Goal: Information Seeking & Learning: Check status

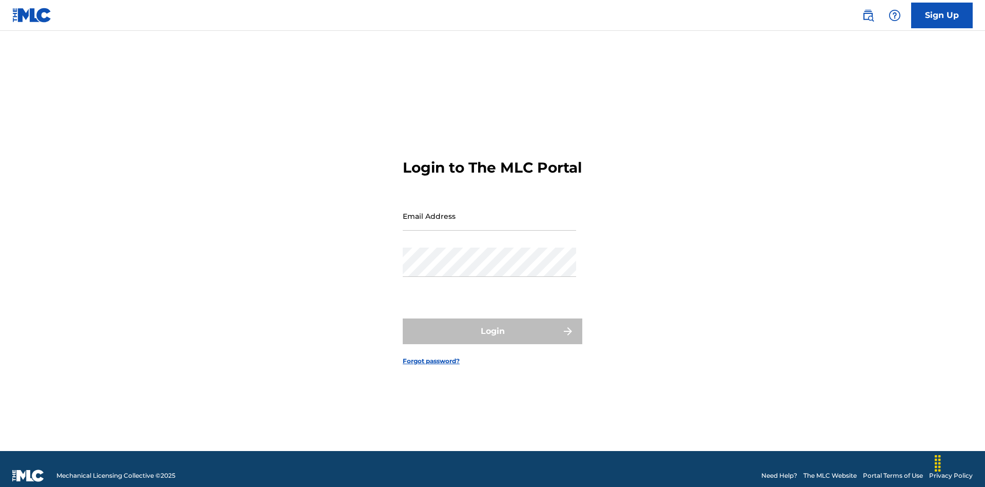
scroll to position [13, 0]
click at [490, 211] on input "Email Address" at bounding box center [489, 215] width 173 height 29
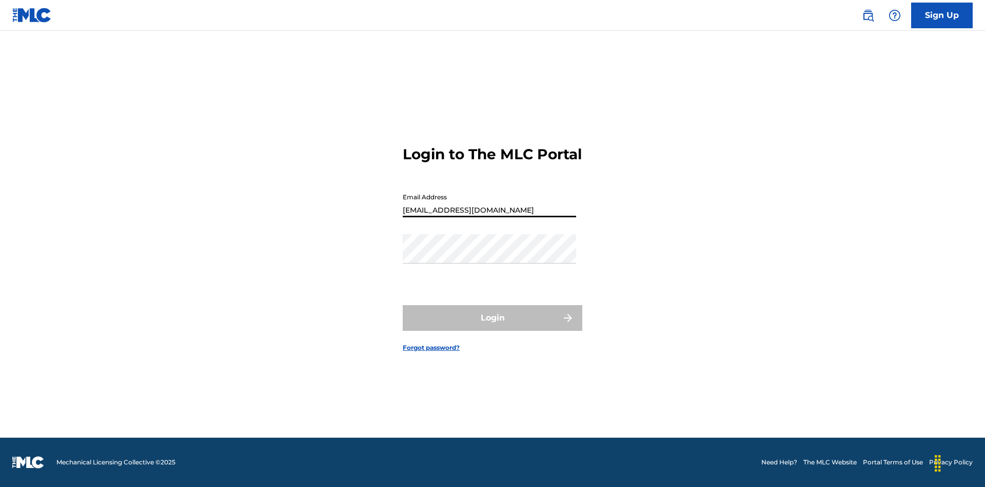
type input "Duke.McTesterson@gmail.com"
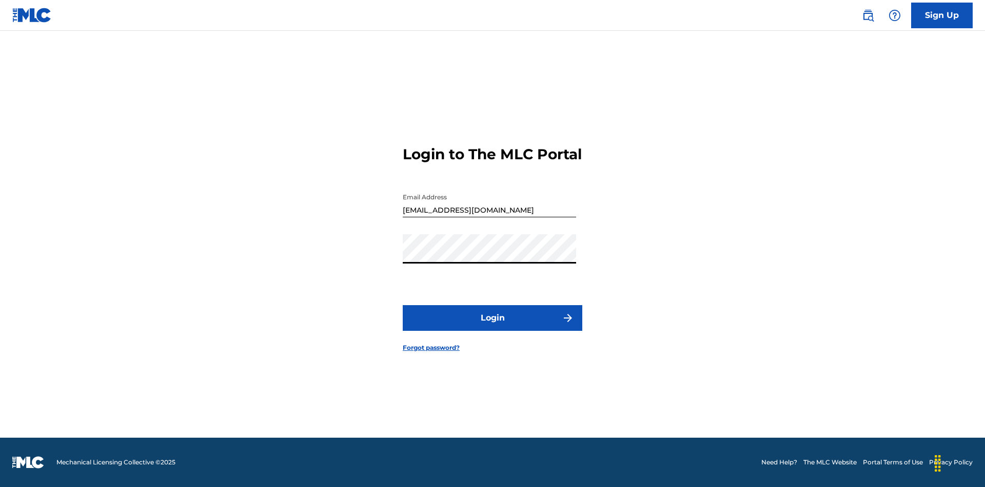
click at [493, 326] on button "Login" at bounding box center [493, 318] width 180 height 26
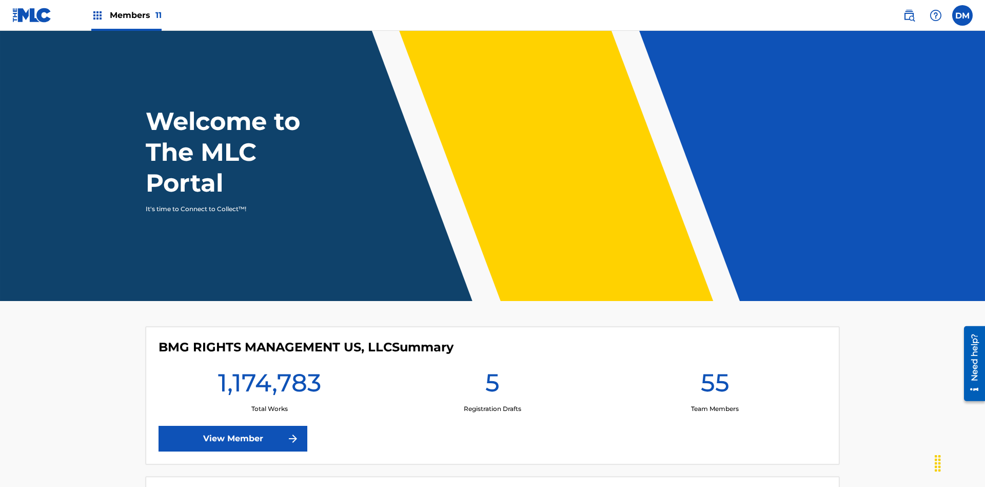
click at [126, 15] on span "Members 11" at bounding box center [136, 15] width 52 height 12
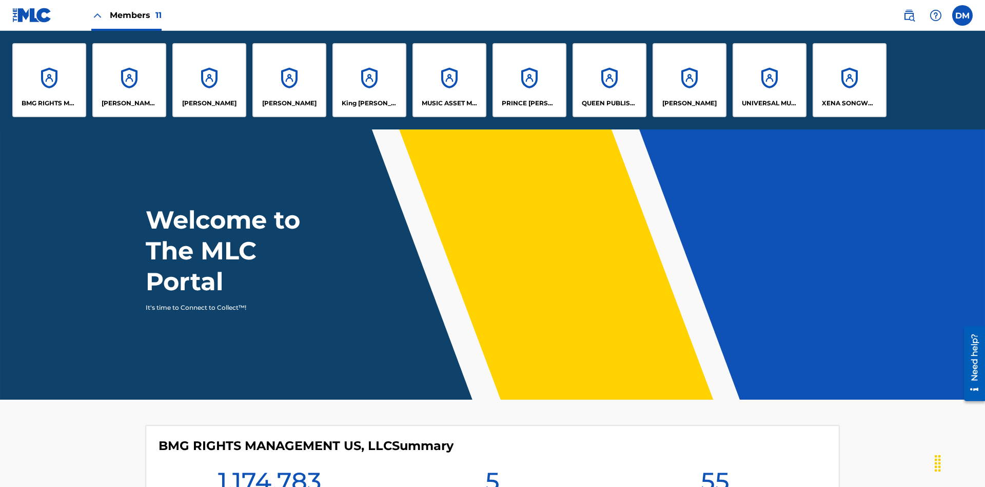
click at [769, 103] on p "UNIVERSAL MUSIC PUB GROUP" at bounding box center [770, 103] width 56 height 9
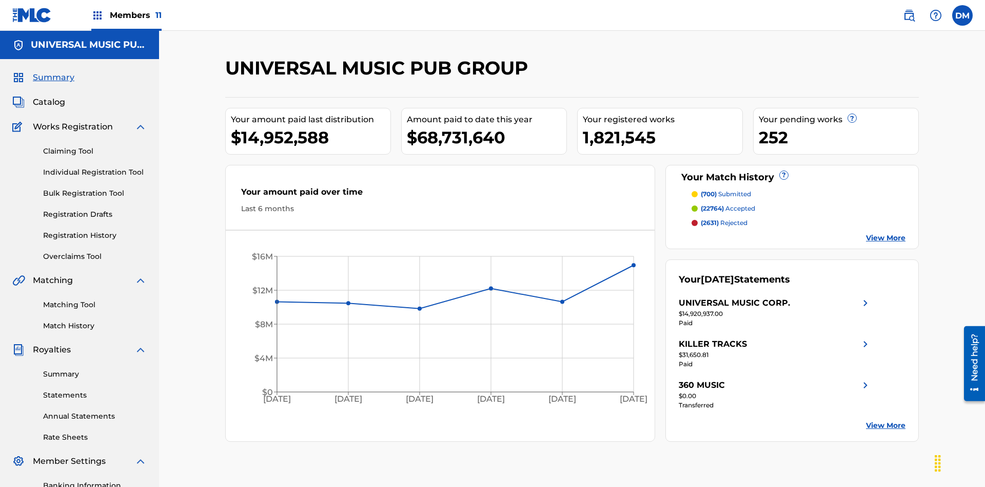
click at [95, 230] on link "Registration History" at bounding box center [95, 235] width 104 height 11
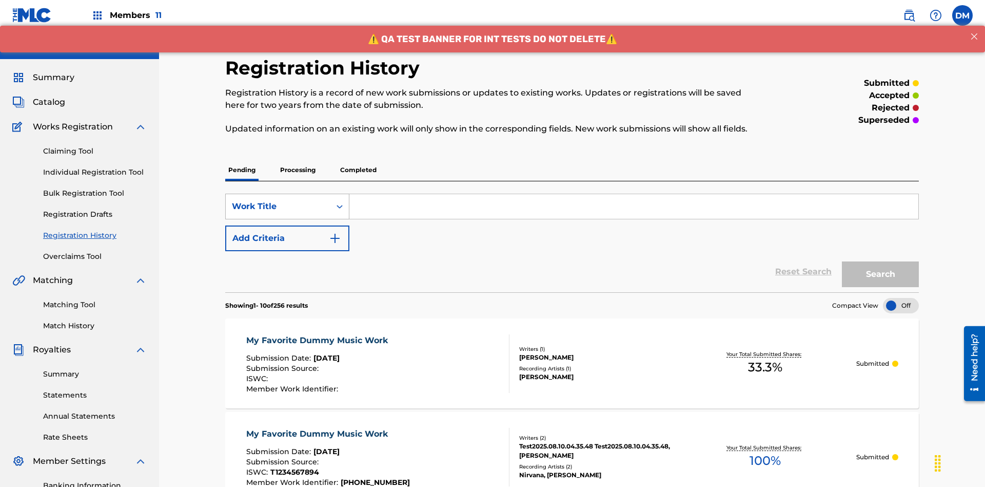
click at [278, 200] on div "Work Title" at bounding box center [278, 206] width 92 height 12
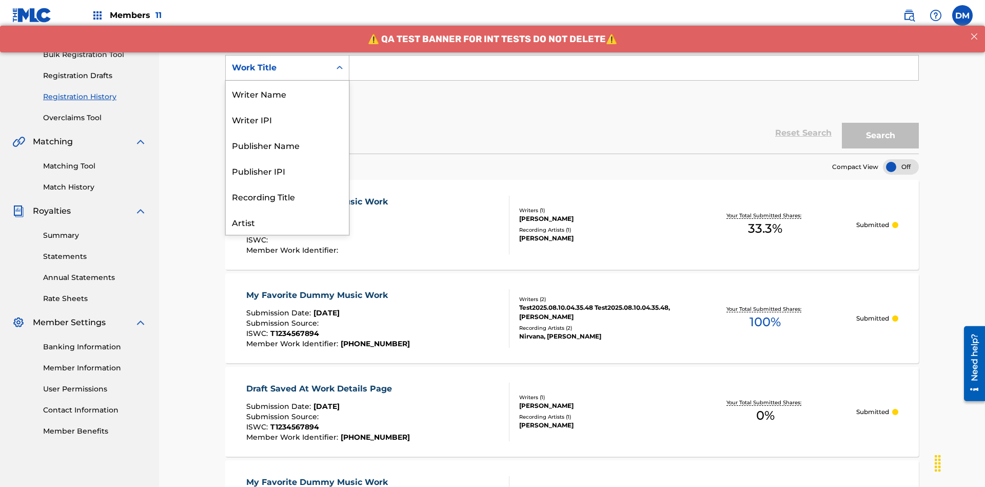
scroll to position [51, 0]
click at [287, 222] on div "Work Title" at bounding box center [287, 222] width 123 height 26
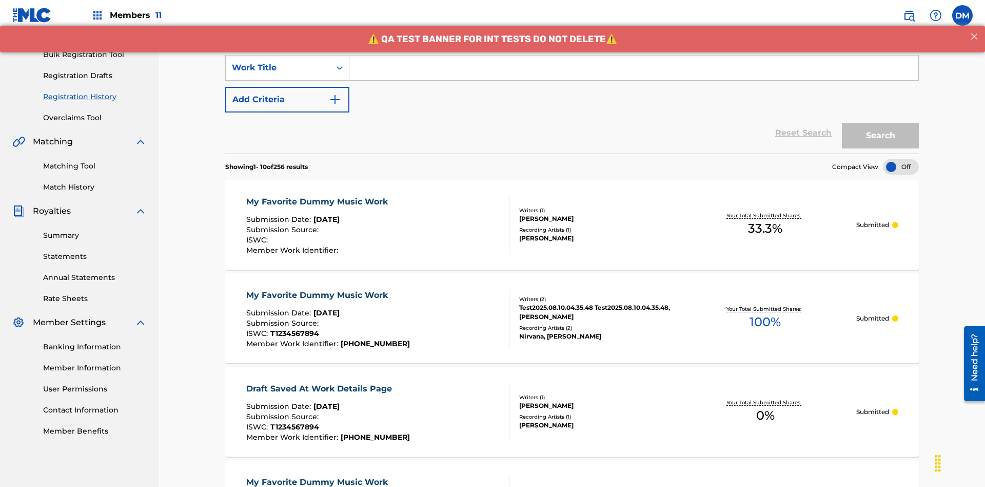
click at [287, 87] on button "Add Criteria" at bounding box center [287, 100] width 124 height 26
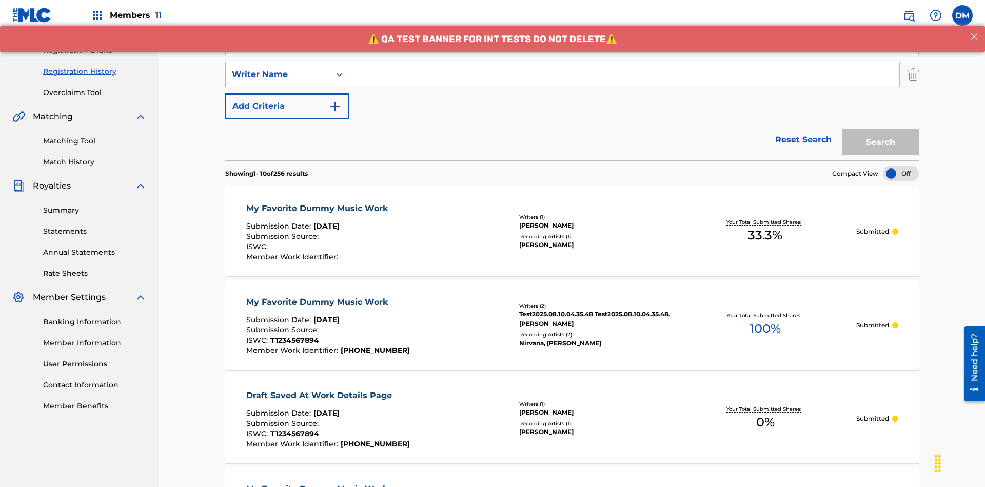
click at [278, 68] on div "Writer Name" at bounding box center [278, 74] width 92 height 12
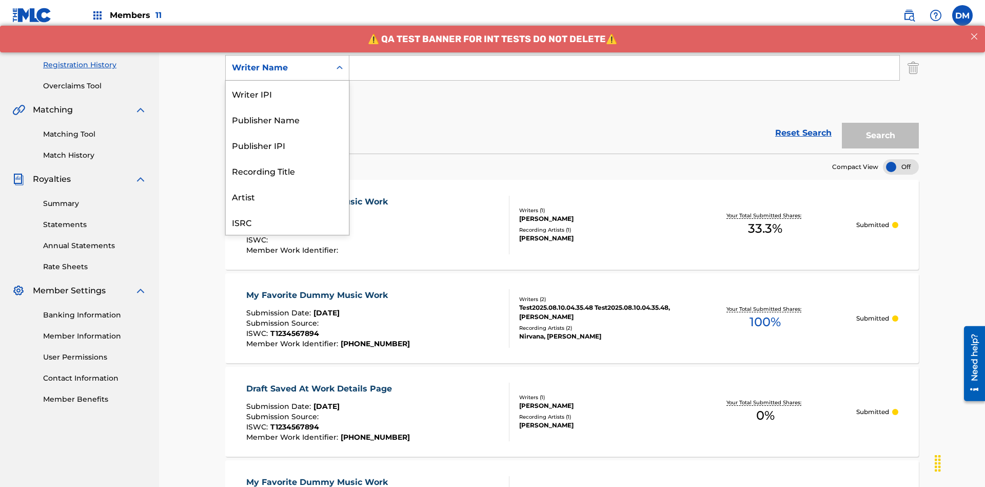
scroll to position [26, 0]
click at [287, 145] on div "Recording Title" at bounding box center [287, 145] width 123 height 26
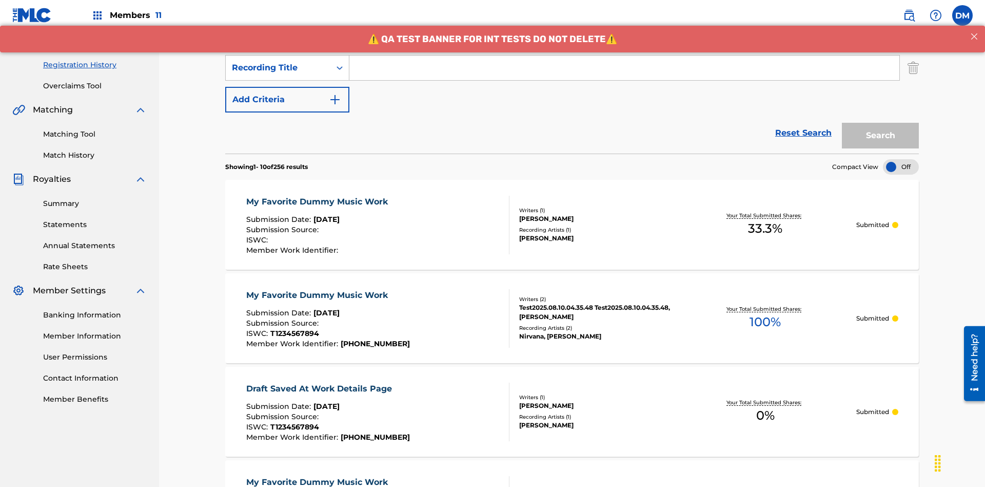
click at [287, 87] on button "Add Criteria" at bounding box center [287, 100] width 124 height 26
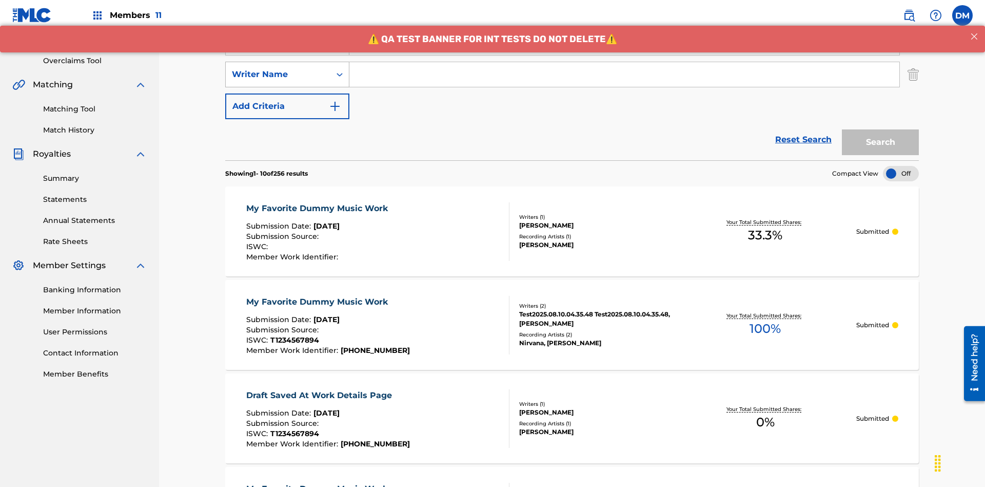
click at [278, 68] on div "Writer Name" at bounding box center [278, 74] width 92 height 12
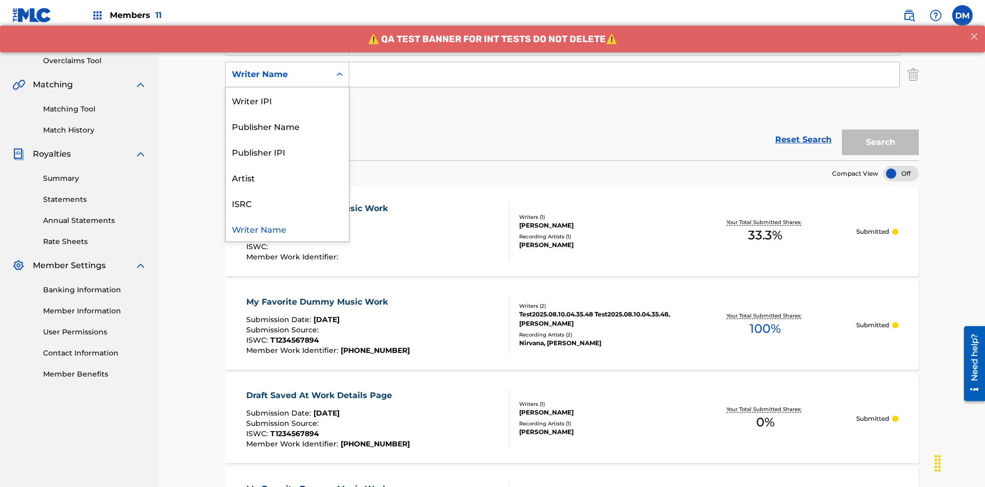
scroll to position [202, 0]
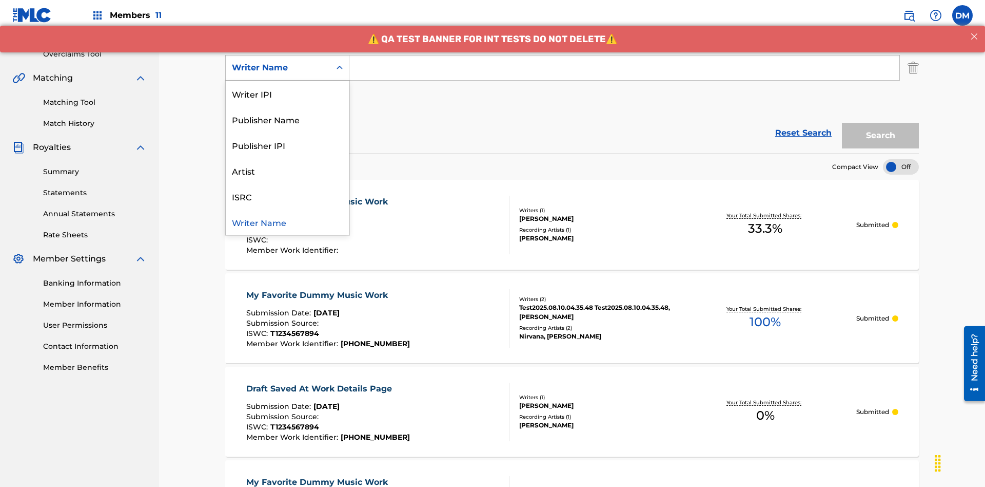
click at [287, 196] on div "ISRC" at bounding box center [287, 196] width 123 height 26
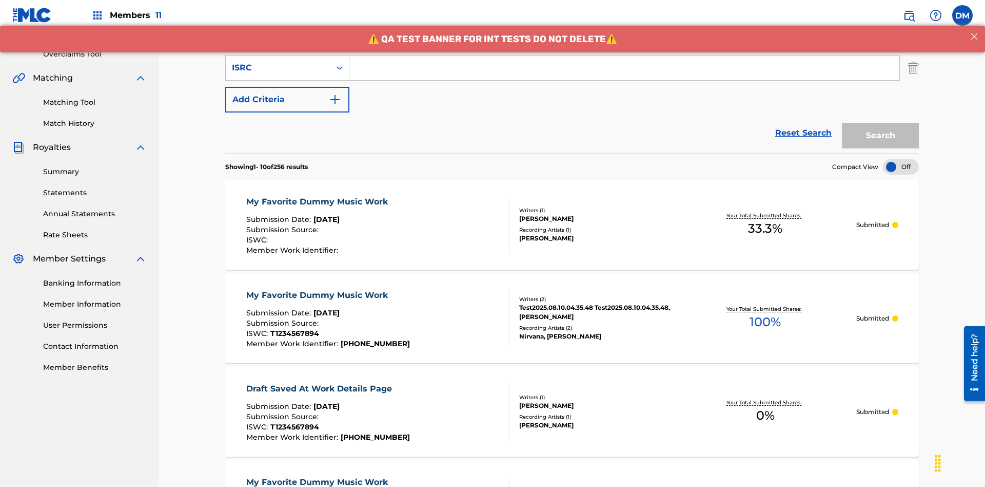
click at [287, 87] on button "Add Criteria" at bounding box center [287, 100] width 124 height 26
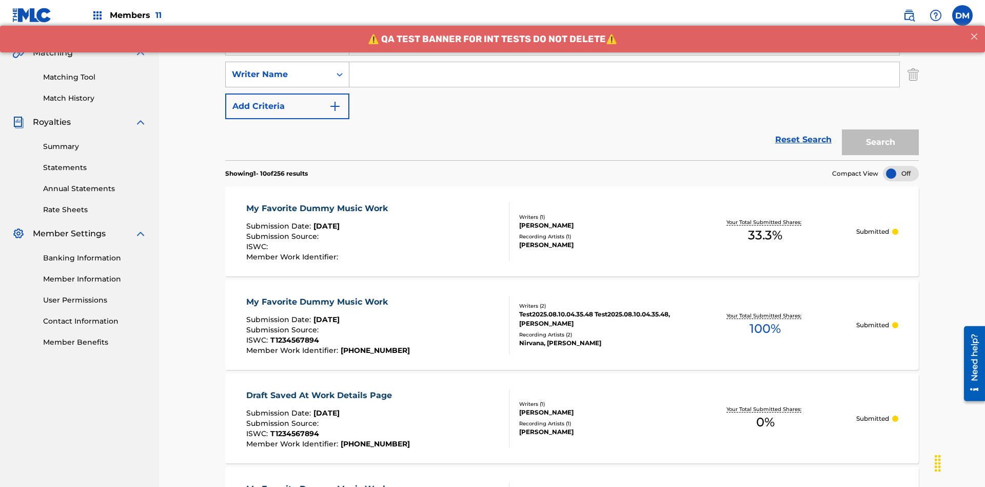
click at [278, 68] on div "Writer Name" at bounding box center [278, 74] width 92 height 12
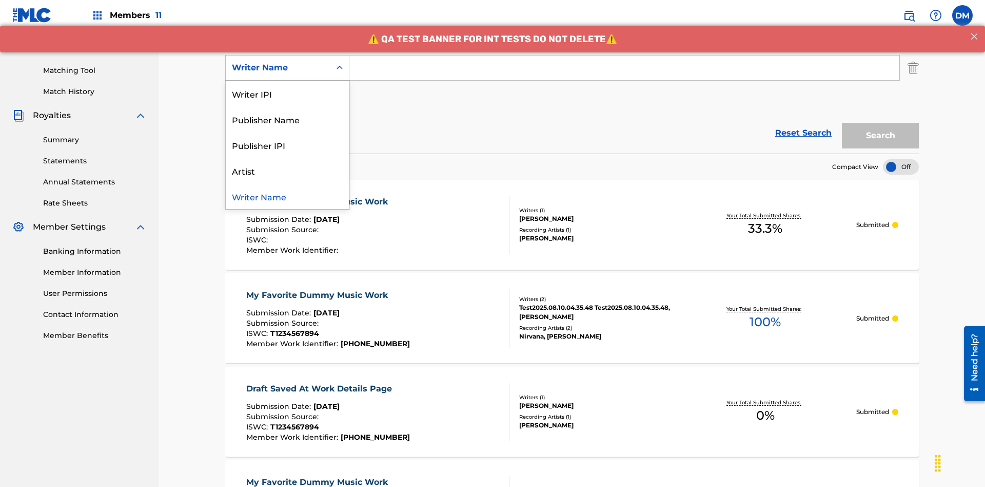
click at [287, 196] on div "Writer Name" at bounding box center [287, 196] width 123 height 26
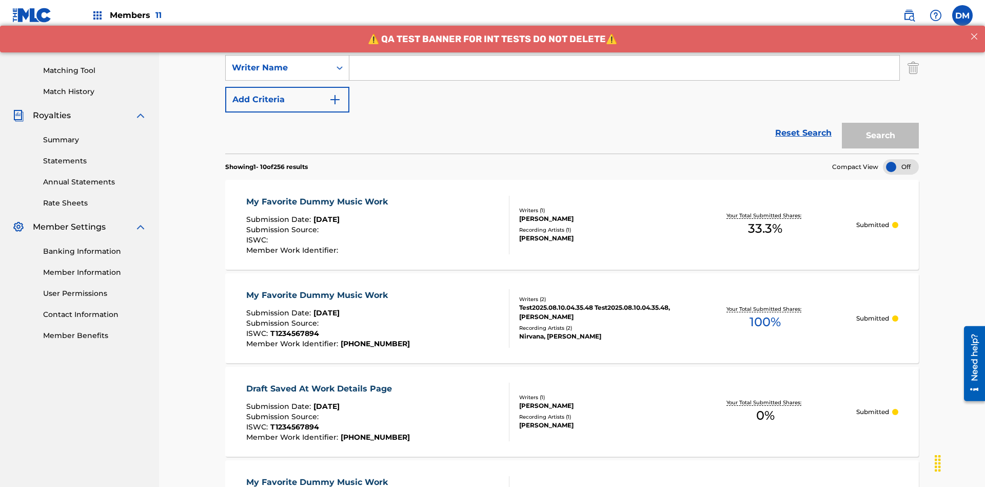
click at [287, 87] on button "Add Criteria" at bounding box center [287, 100] width 124 height 26
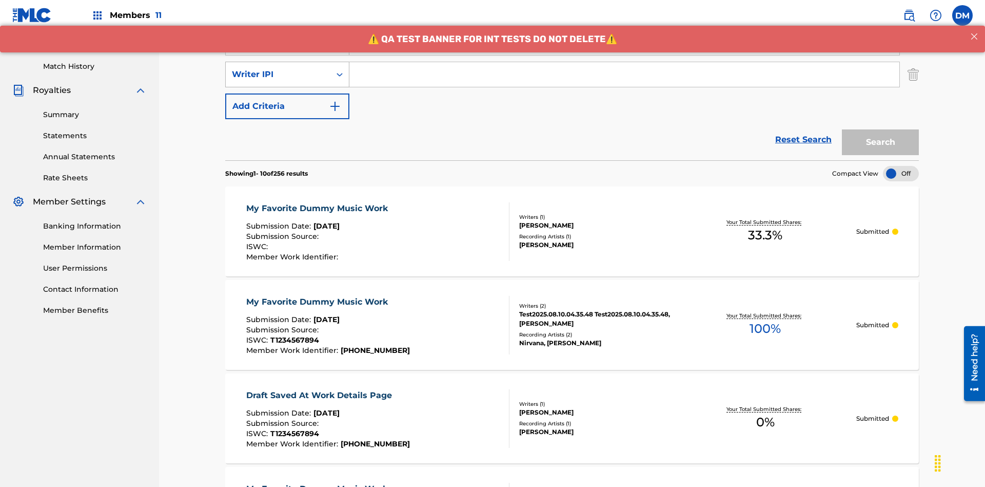
click at [278, 68] on div "Writer IPI" at bounding box center [278, 74] width 92 height 12
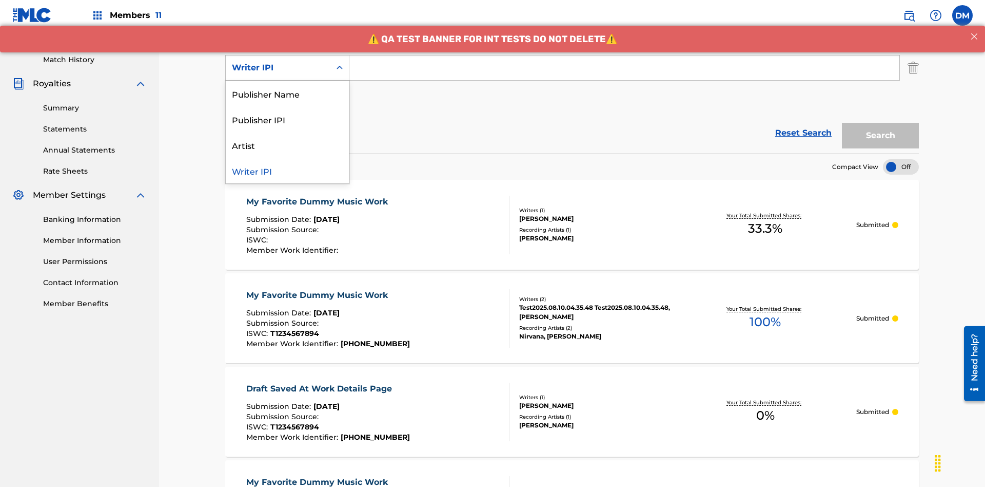
click at [287, 93] on div "Publisher Name" at bounding box center [287, 94] width 123 height 26
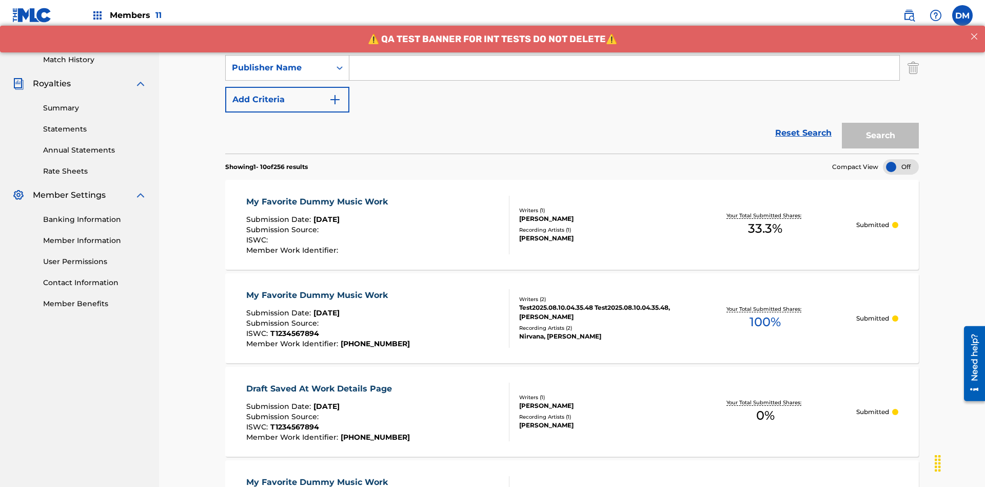
click at [287, 87] on button "Add Criteria" at bounding box center [287, 100] width 124 height 26
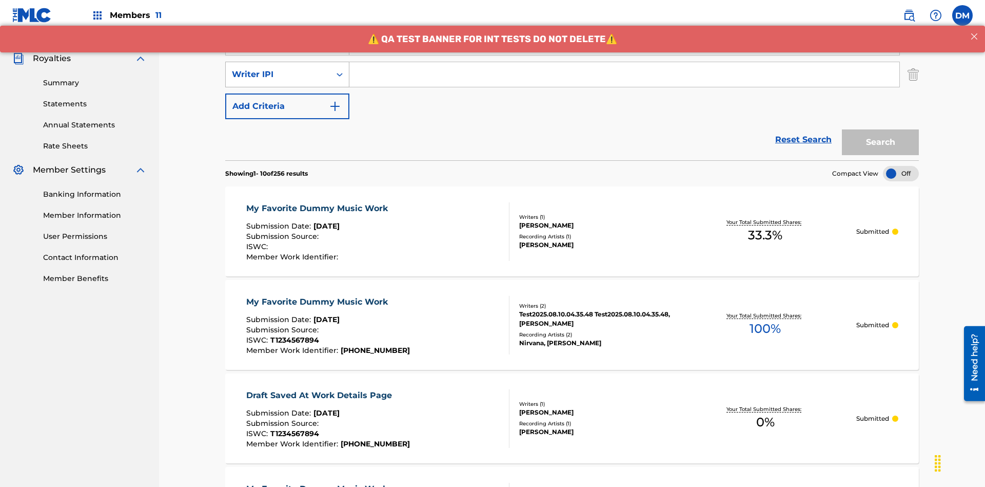
click at [278, 68] on div "Writer IPI" at bounding box center [278, 74] width 92 height 12
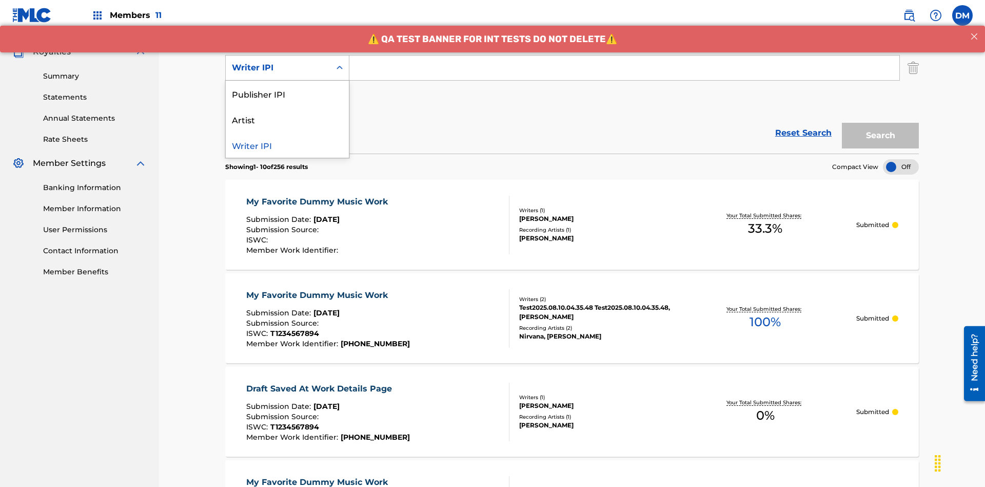
click at [287, 93] on div "Publisher IPI" at bounding box center [287, 94] width 123 height 26
click at [287, 87] on button "Add Criteria" at bounding box center [287, 100] width 124 height 26
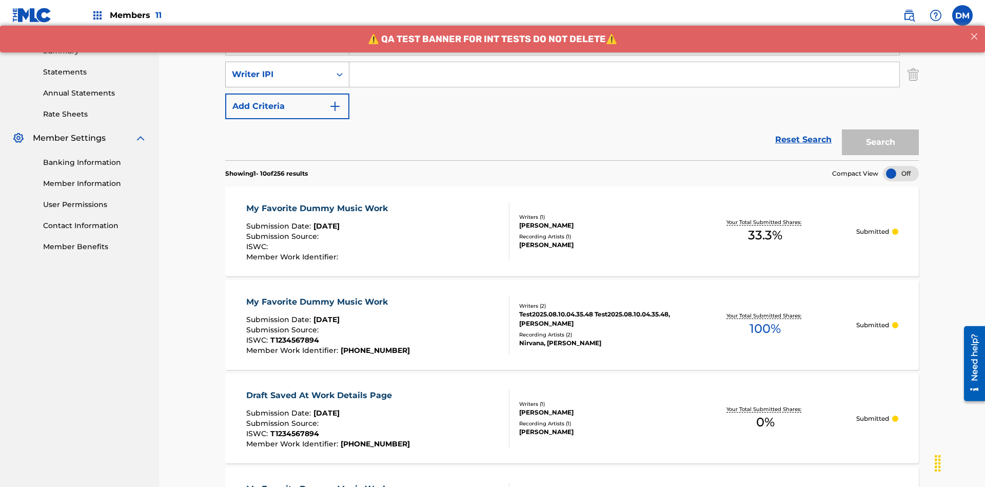
click at [278, 68] on div "Writer IPI" at bounding box center [278, 74] width 92 height 12
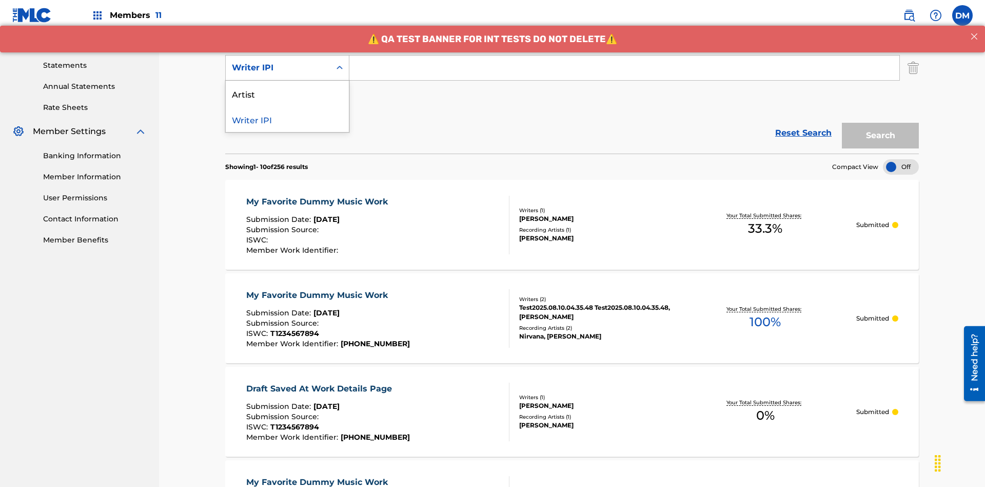
click at [287, 93] on div "Artist" at bounding box center [287, 94] width 123 height 26
click at [287, 87] on button "Add Criteria" at bounding box center [287, 100] width 124 height 26
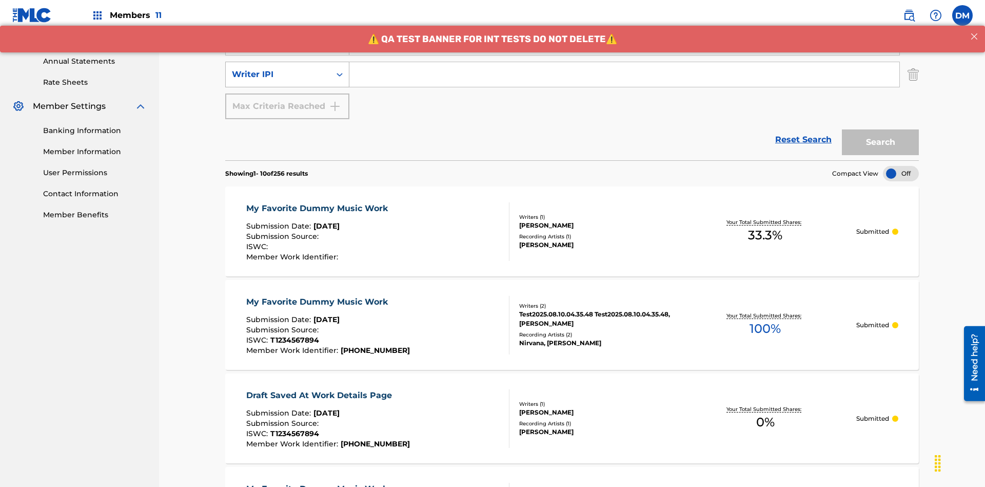
click at [278, 68] on div "Writer IPI" at bounding box center [278, 74] width 92 height 12
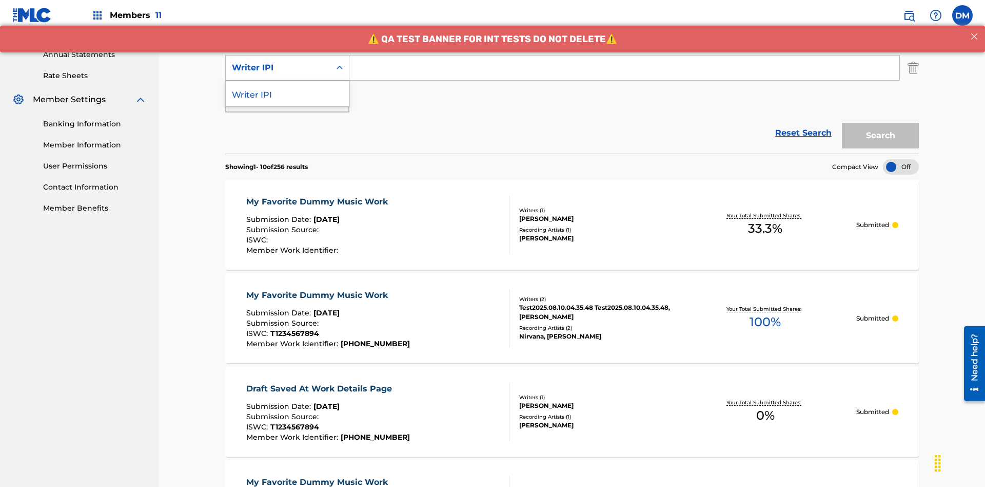
click at [287, 93] on div "Writer IPI" at bounding box center [287, 94] width 123 height 26
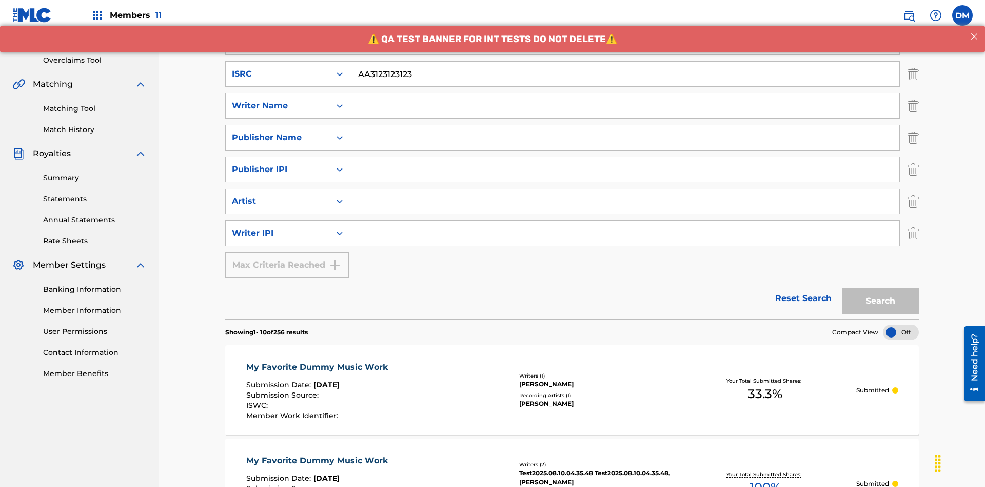
type input "AA3123123123"
click at [634, 23] on input "Search Form" at bounding box center [633, 10] width 569 height 25
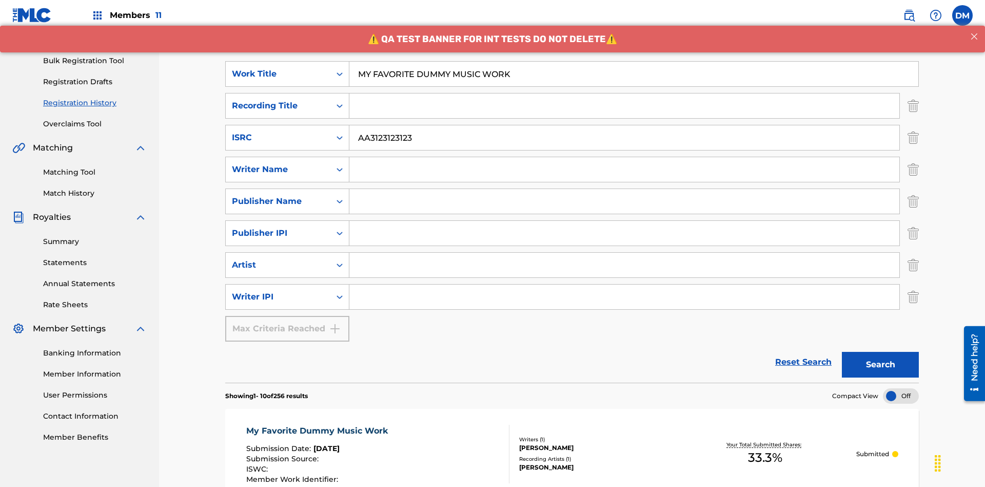
type input "MY FAVORITE DUMMY MUSIC WORK"
click at [625, 157] on input "Search Form" at bounding box center [624, 169] width 550 height 25
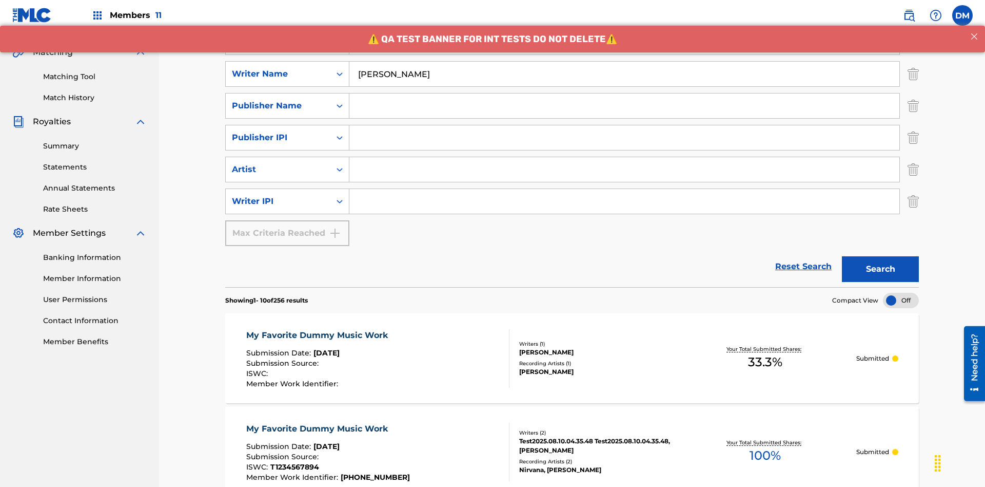
type input "BERKOWITZ"
click at [625, 189] on input "Search Form" at bounding box center [624, 201] width 550 height 25
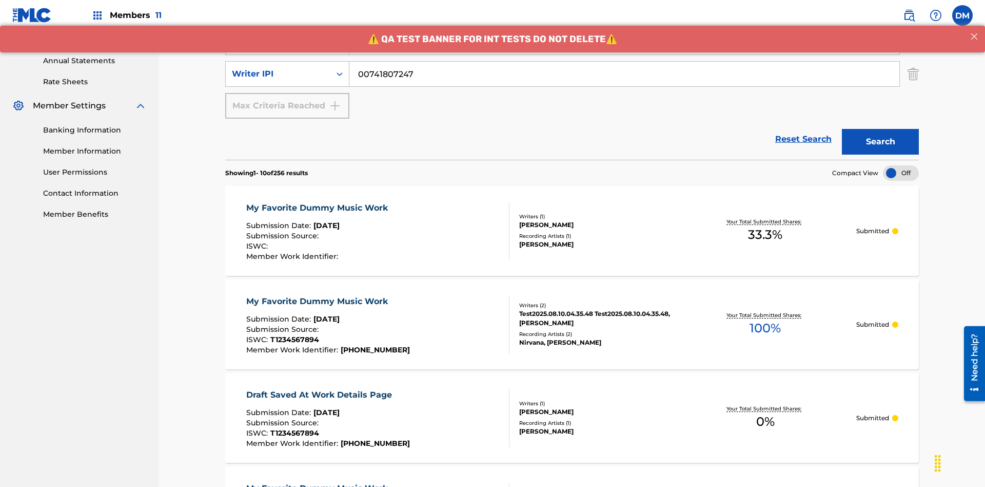
type input "00741807247"
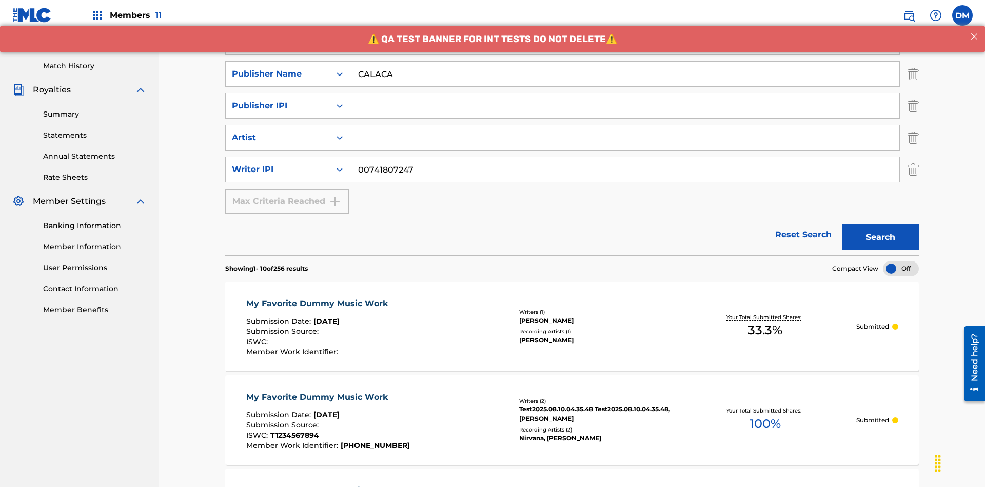
type input "CALACA"
click at [625, 93] on input "Search Form" at bounding box center [624, 105] width 550 height 25
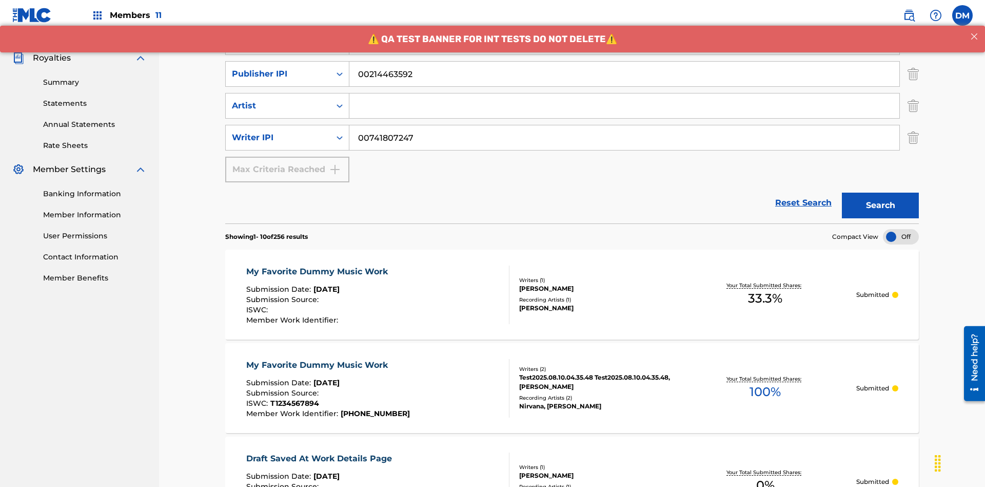
type input "00214463592"
